Goal: Task Accomplishment & Management: Manage account settings

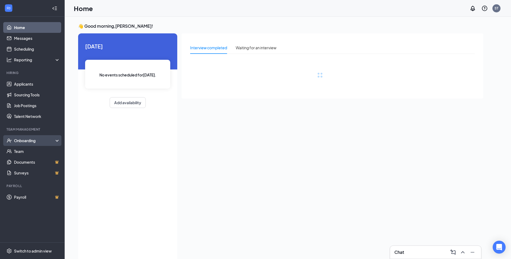
click at [42, 141] on div "Onboarding" at bounding box center [34, 140] width 41 height 5
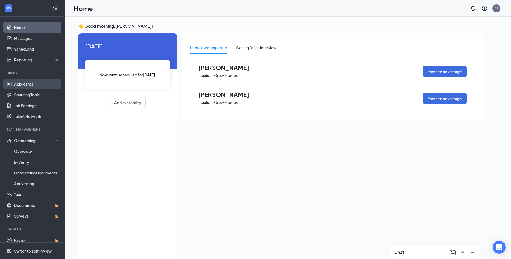
click at [31, 85] on link "Applicants" at bounding box center [37, 84] width 46 height 11
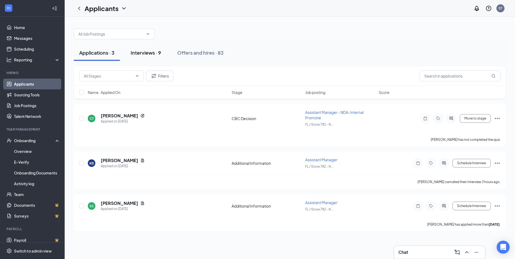
click at [153, 51] on div "Interviews · 9" at bounding box center [146, 52] width 30 height 7
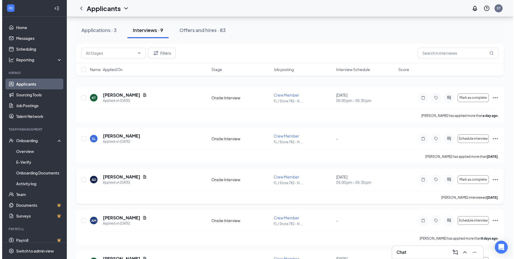
scroll to position [27, 0]
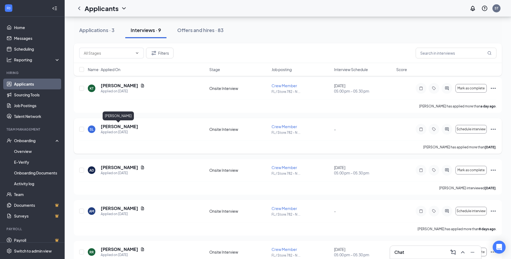
click at [124, 127] on h5 "[PERSON_NAME]" at bounding box center [119, 127] width 37 height 6
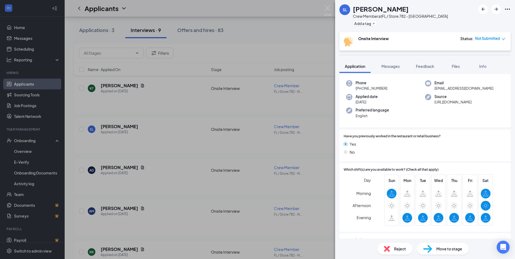
scroll to position [54, 0]
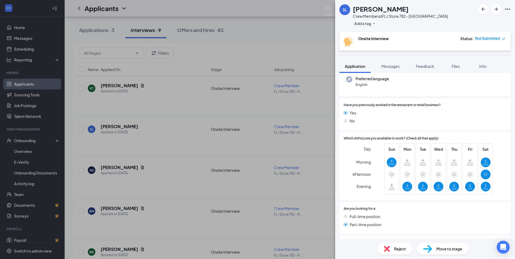
click at [457, 251] on span "Move to stage" at bounding box center [449, 249] width 26 height 6
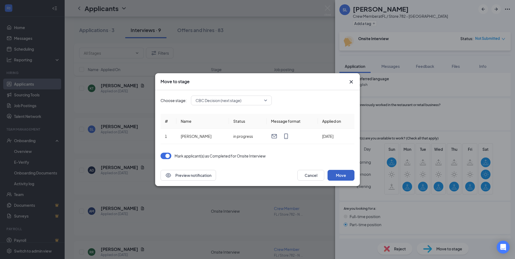
click at [341, 176] on button "Move" at bounding box center [341, 175] width 27 height 11
